Goal: Task Accomplishment & Management: Manage account settings

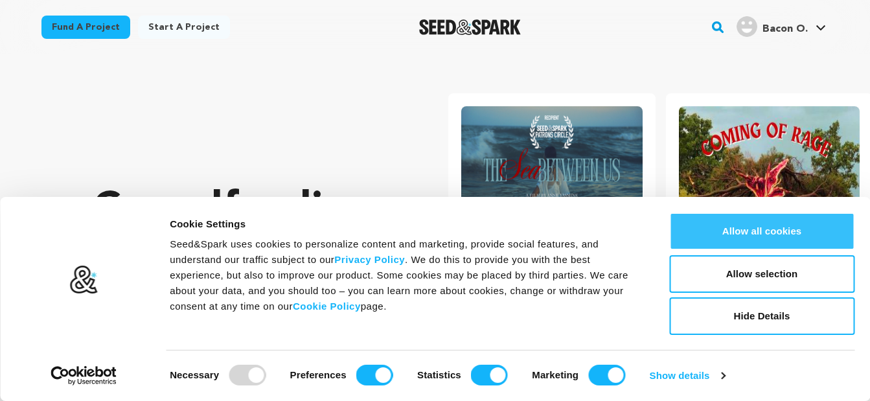
click at [765, 225] on button "Allow all cookies" at bounding box center [761, 232] width 185 height 38
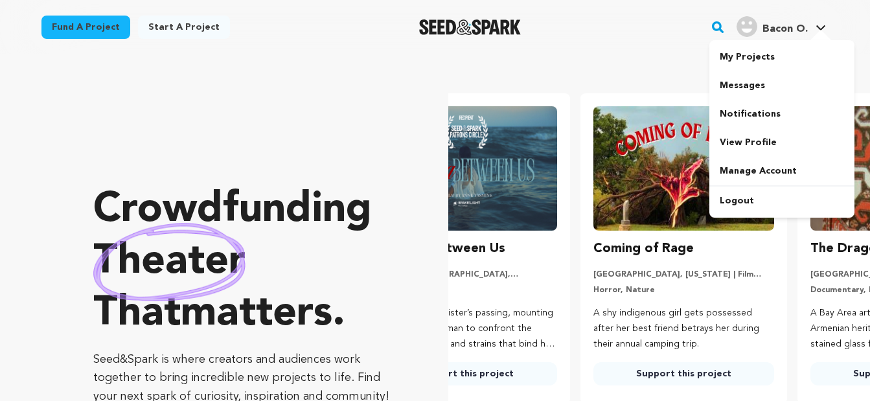
scroll to position [0, 227]
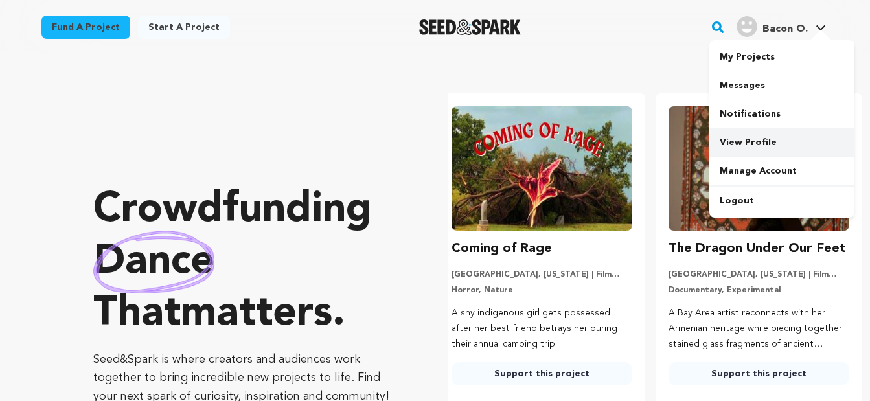
click at [764, 143] on link "View Profile" at bounding box center [782, 142] width 145 height 29
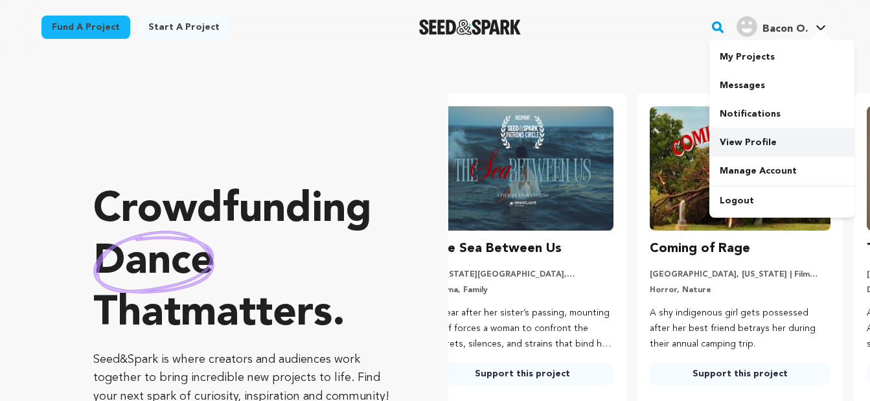
scroll to position [0, 0]
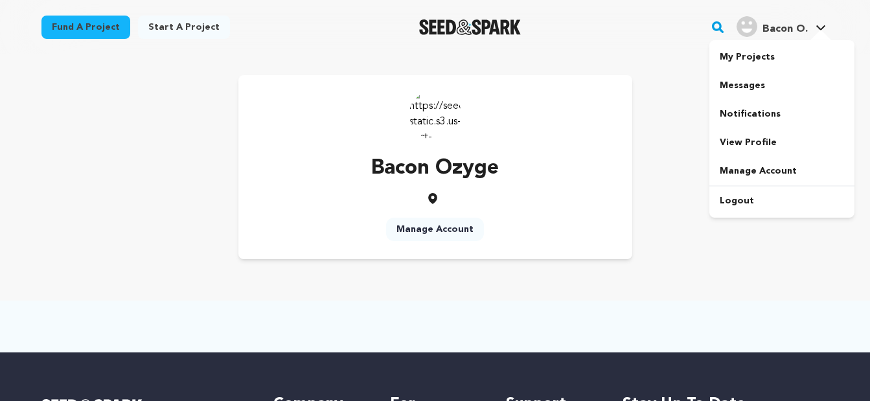
click at [817, 30] on div at bounding box center [821, 36] width 26 height 13
click at [764, 133] on link "View Profile" at bounding box center [782, 142] width 145 height 29
click at [758, 172] on link "Manage Account" at bounding box center [782, 171] width 145 height 29
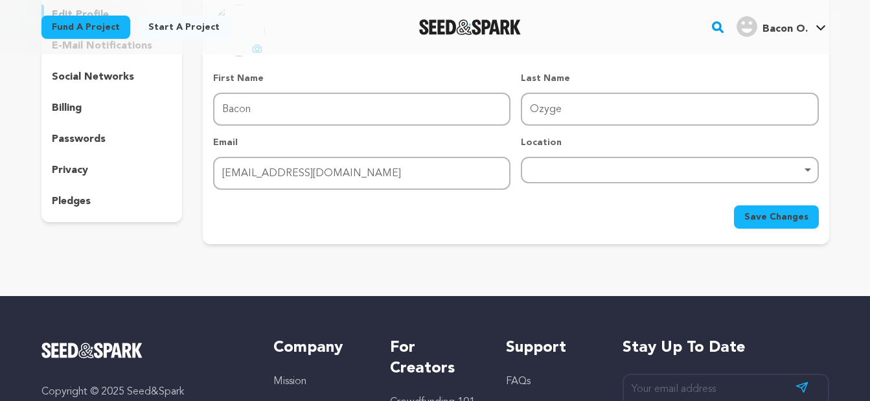
scroll to position [139, 0]
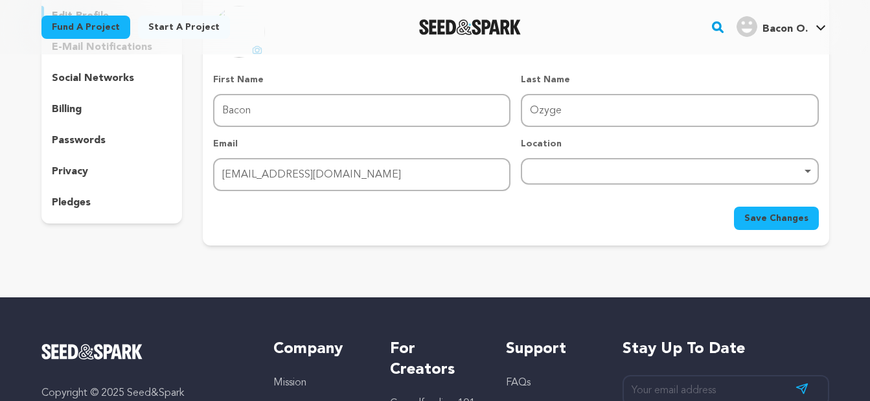
click at [536, 169] on div "Remove item" at bounding box center [670, 170] width 284 height 5
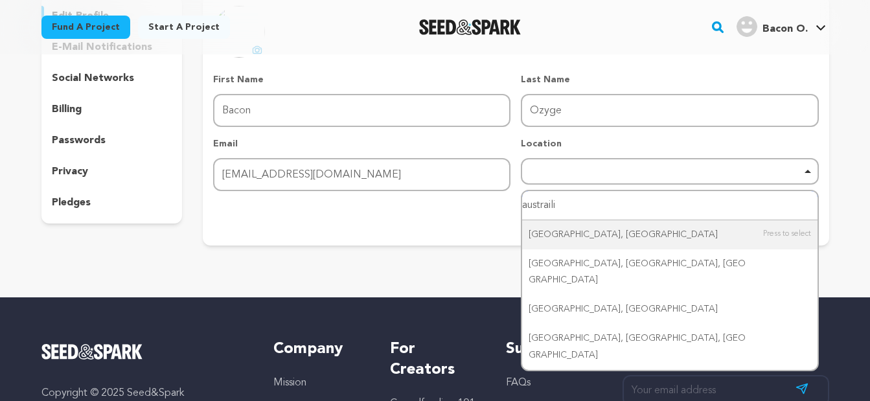
type input "austrailia"
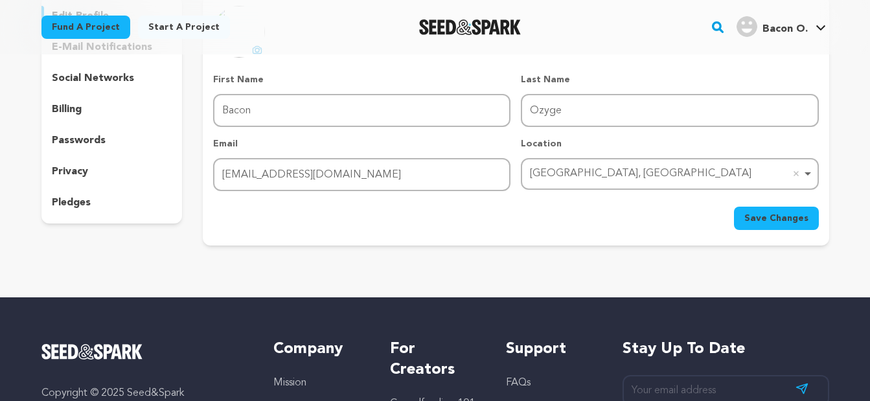
click at [766, 216] on span "Save Changes" at bounding box center [777, 218] width 64 height 13
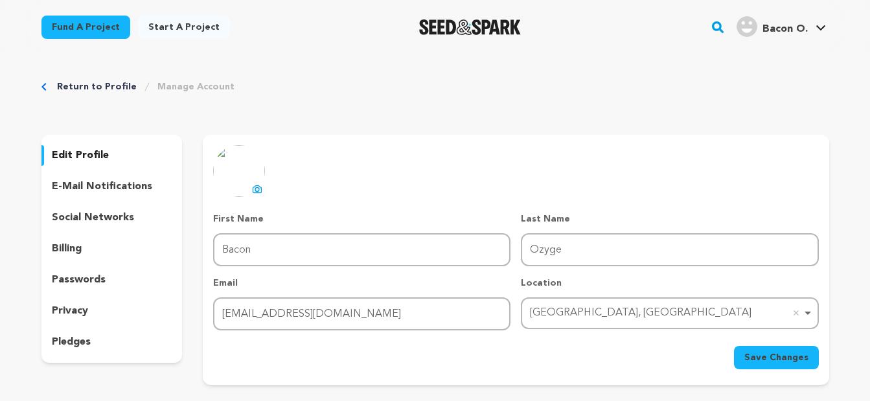
click at [82, 149] on p "edit profile" at bounding box center [80, 156] width 57 height 16
click at [89, 151] on p "edit profile" at bounding box center [80, 156] width 57 height 16
click at [863, 88] on div "Return to Profile Manage Account edit profile e-mail notifications social netwo…" at bounding box center [435, 235] width 870 height 362
click at [72, 154] on p "edit profile" at bounding box center [80, 156] width 57 height 16
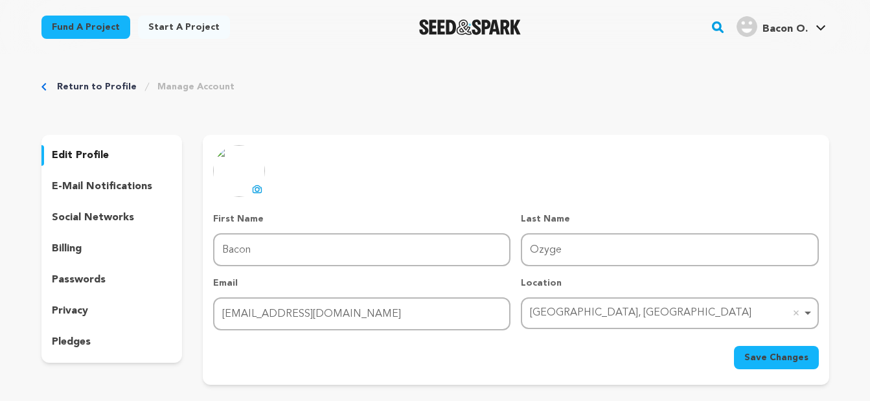
click at [72, 154] on p "edit profile" at bounding box center [80, 156] width 57 height 16
click at [80, 244] on p "billing" at bounding box center [67, 249] width 30 height 16
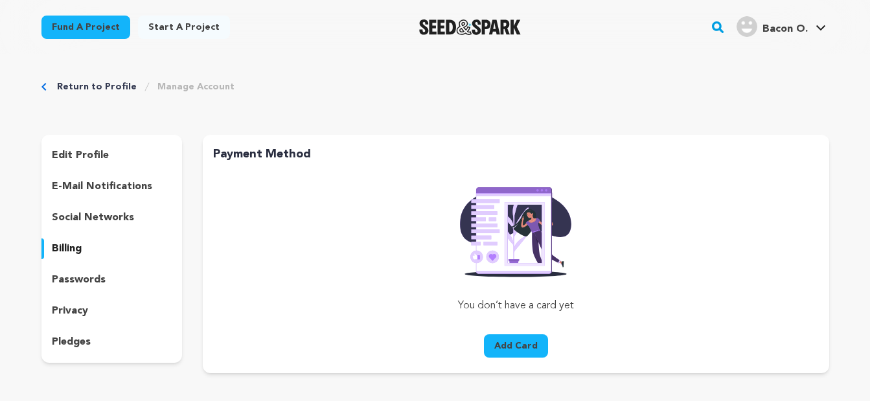
click at [106, 151] on p "edit profile" at bounding box center [80, 156] width 57 height 16
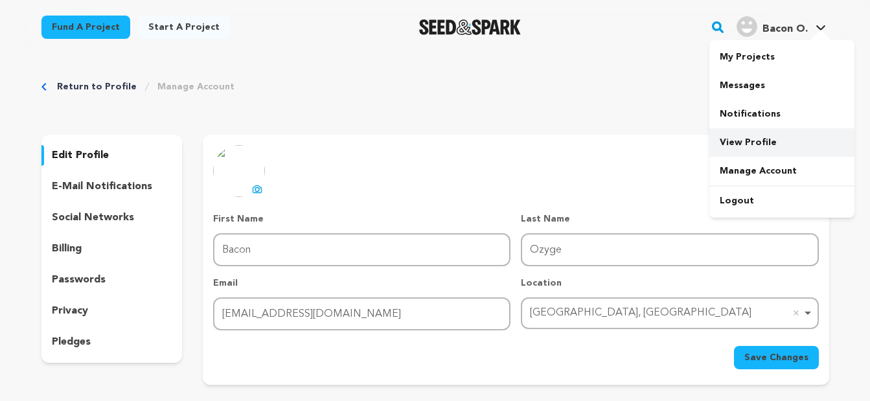
click at [752, 139] on link "View Profile" at bounding box center [782, 142] width 145 height 29
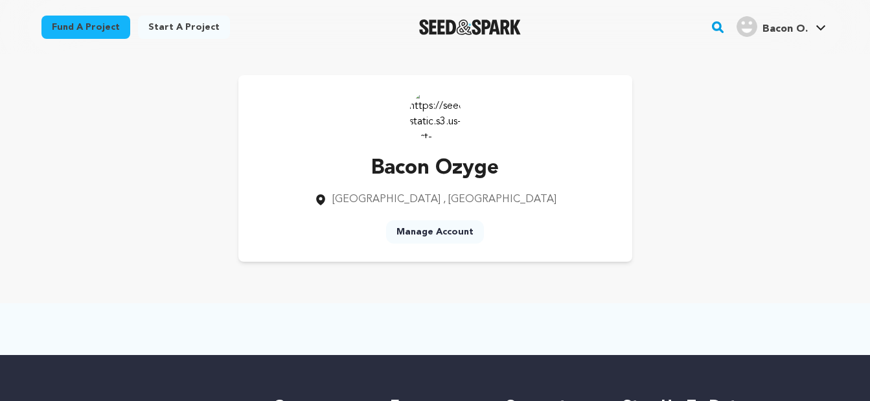
click at [422, 235] on link "Manage Account" at bounding box center [435, 231] width 98 height 23
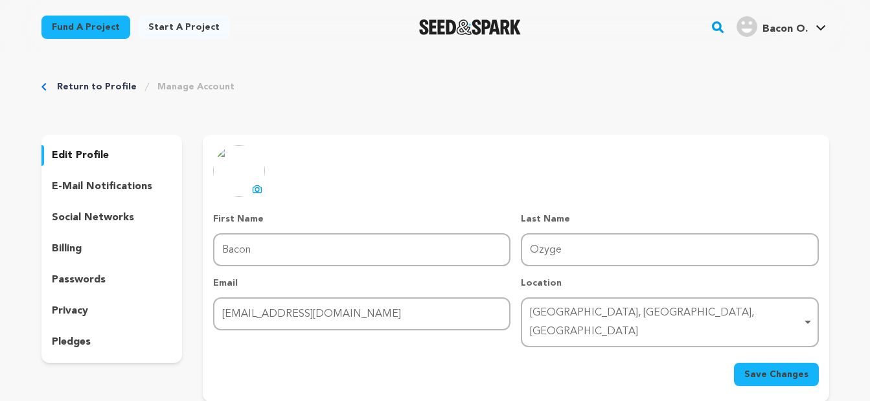
click at [98, 146] on div "edit profile" at bounding box center [111, 155] width 141 height 21
